Goal: Task Accomplishment & Management: Manage account settings

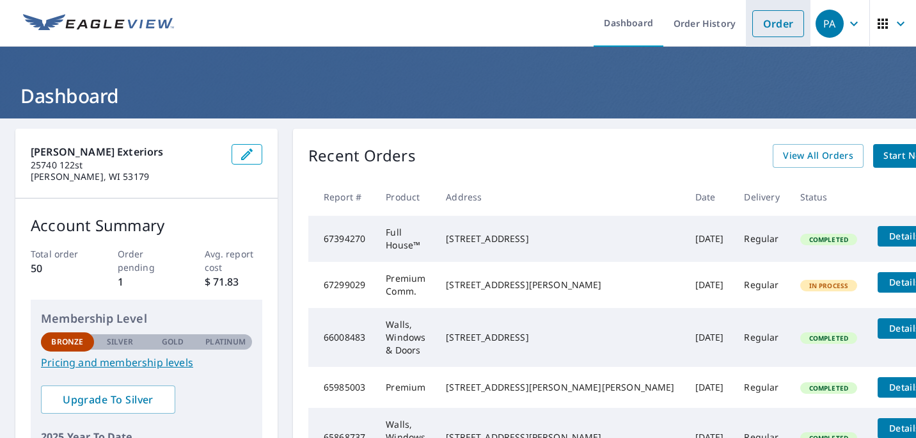
click at [765, 27] on link "Order" at bounding box center [778, 23] width 52 height 27
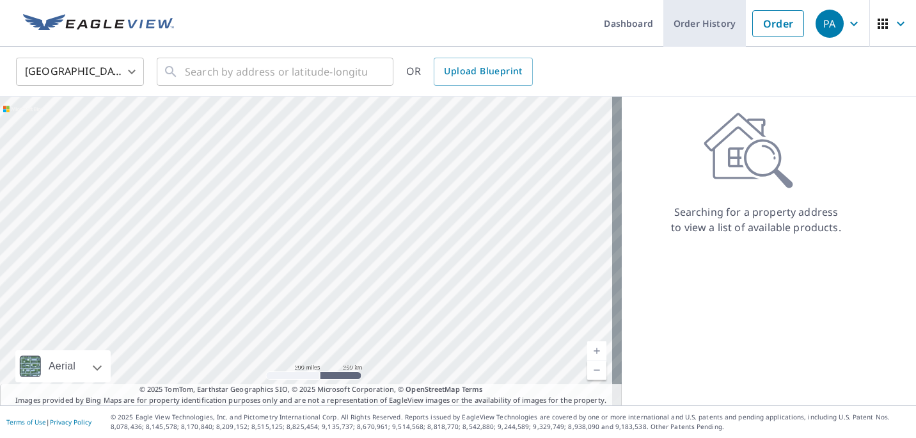
click at [699, 24] on link "Order History" at bounding box center [704, 23] width 83 height 47
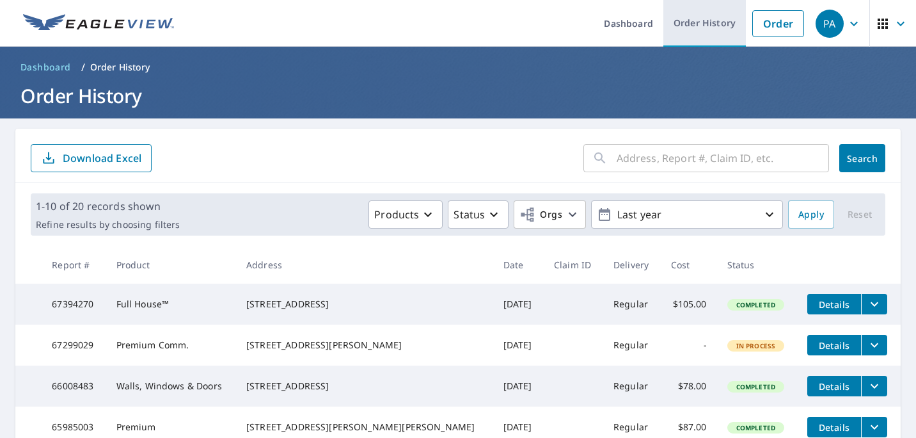
click at [695, 25] on link "Order History" at bounding box center [704, 23] width 83 height 47
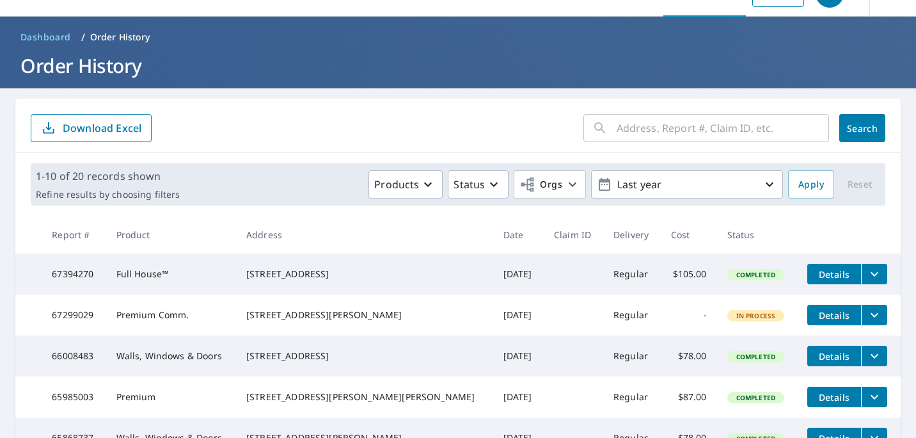
scroll to position [64, 0]
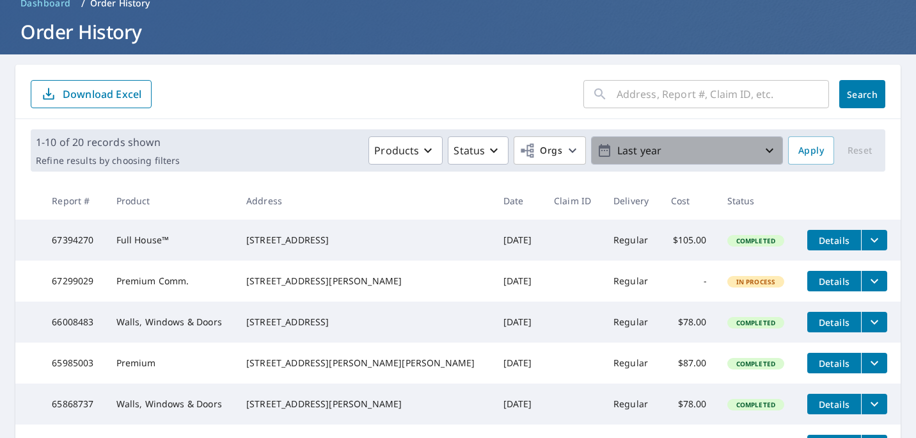
click at [762, 148] on icon "button" at bounding box center [769, 150] width 15 height 15
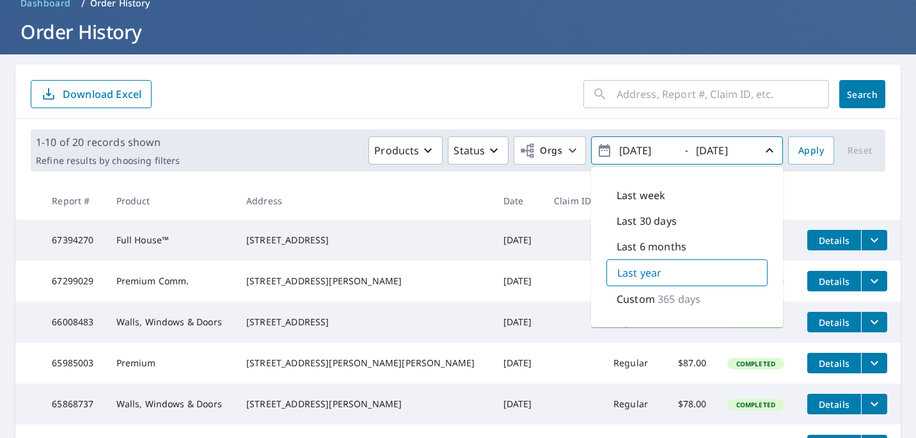
click at [653, 250] on p "Last 6 months" at bounding box center [652, 246] width 70 height 15
click at [644, 276] on p "Last year" at bounding box center [639, 273] width 44 height 15
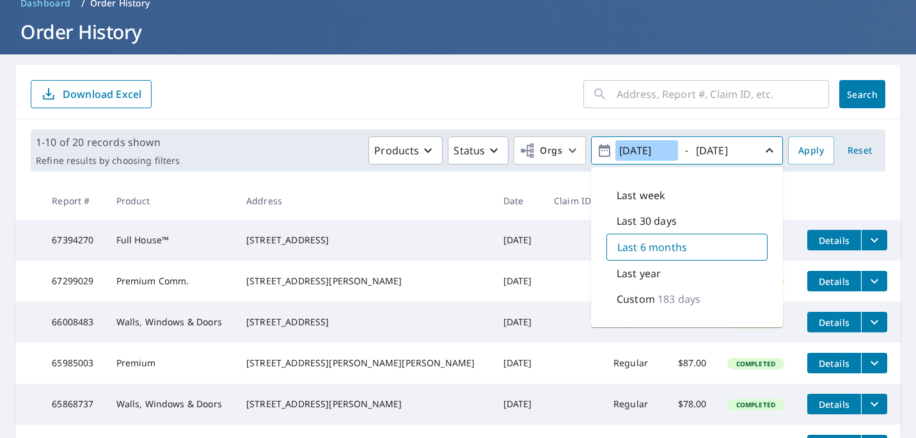
type input "[DATE]"
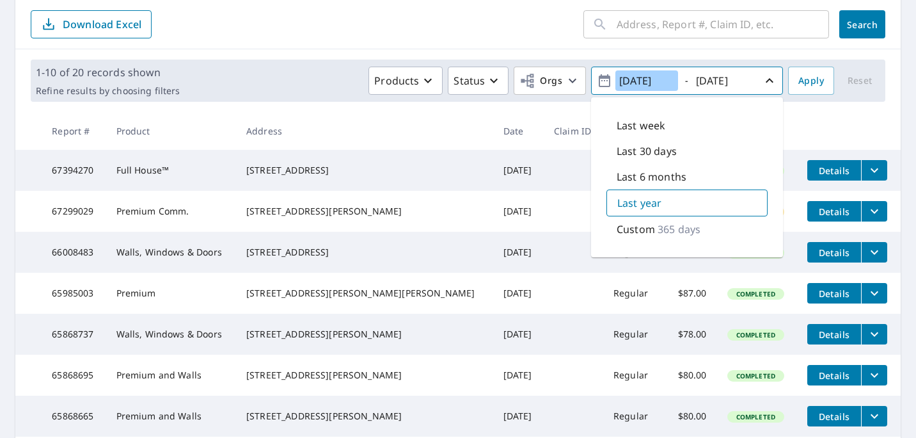
scroll to position [128, 0]
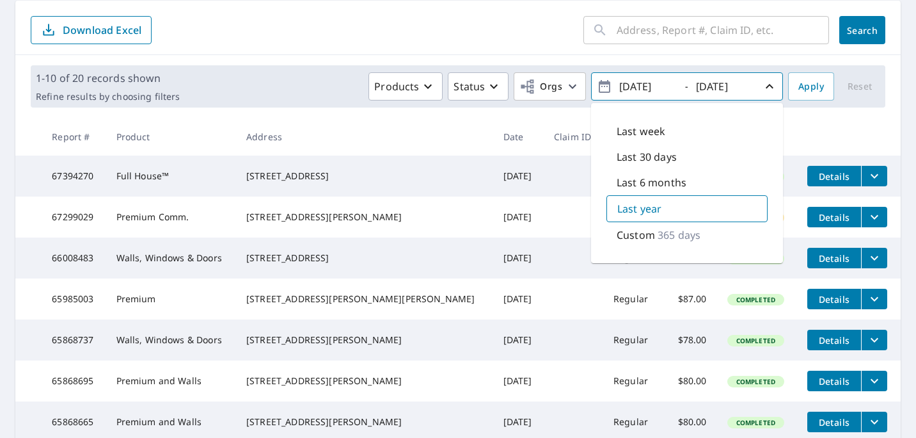
click at [762, 84] on icon "button" at bounding box center [769, 86] width 15 height 15
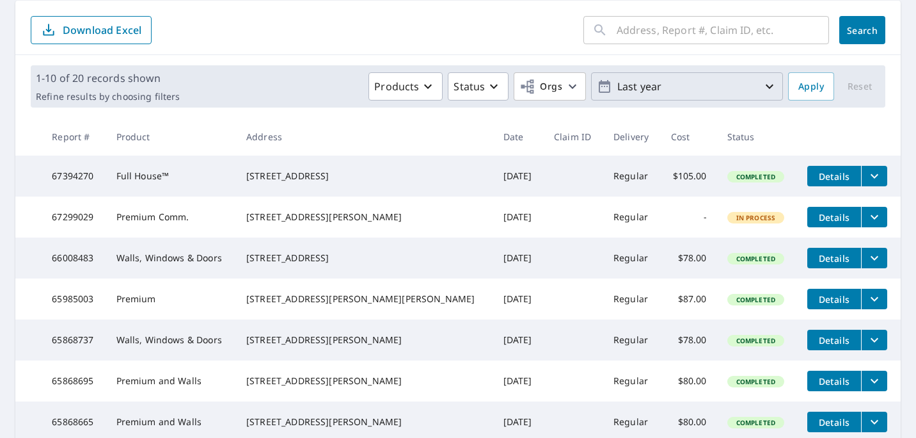
click at [871, 219] on icon "filesDropdownBtn-67299029" at bounding box center [875, 217] width 8 height 4
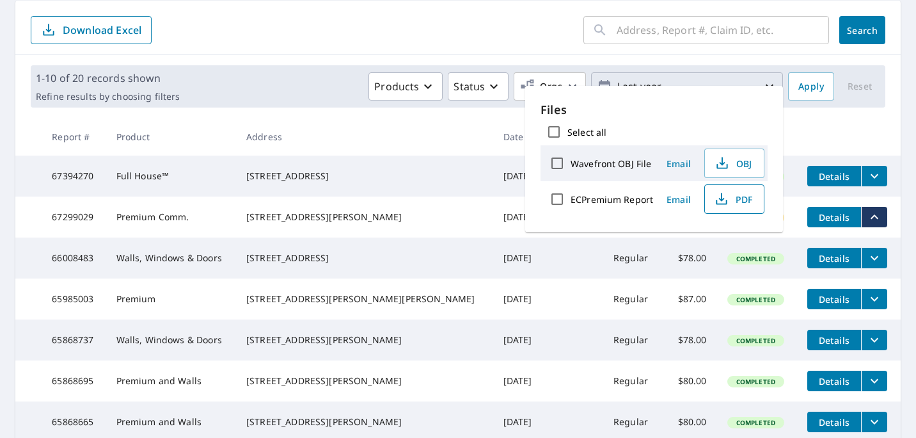
click at [746, 202] on span "PDF" at bounding box center [733, 198] width 41 height 15
